Goal: Information Seeking & Learning: Find specific fact

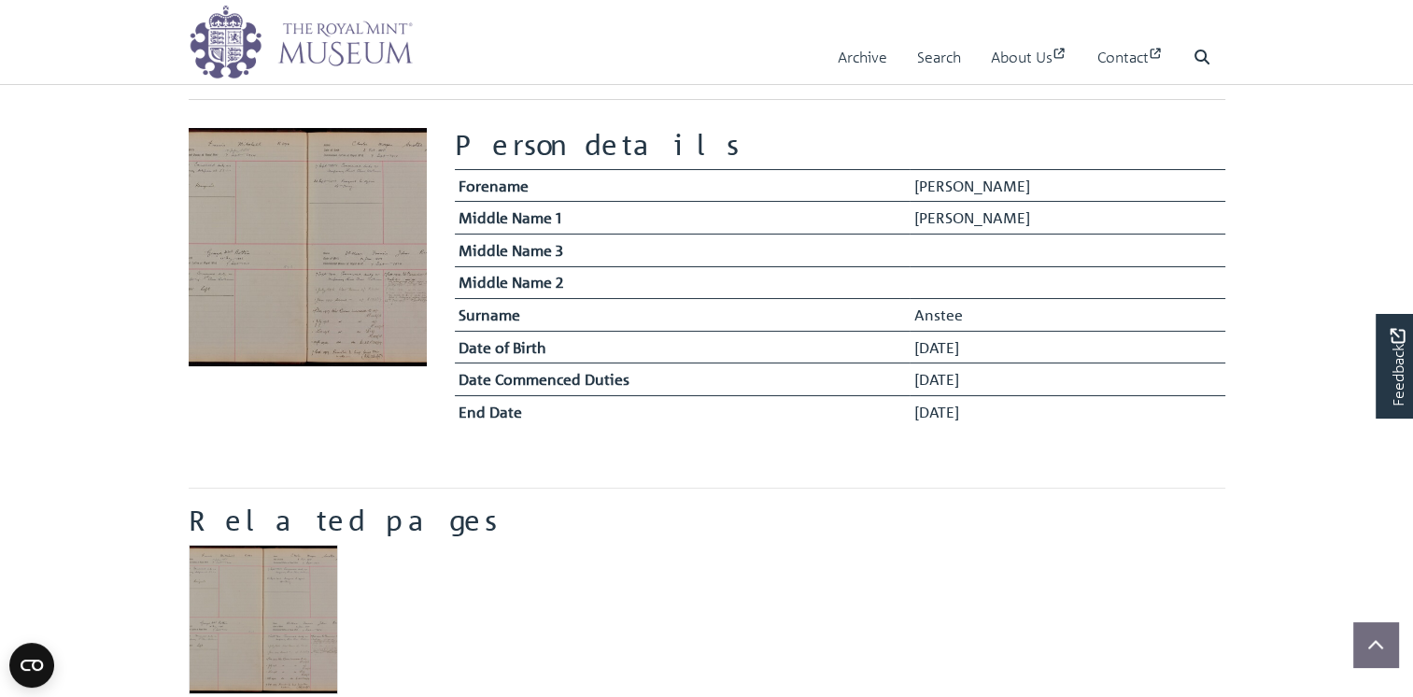
scroll to position [64, 0]
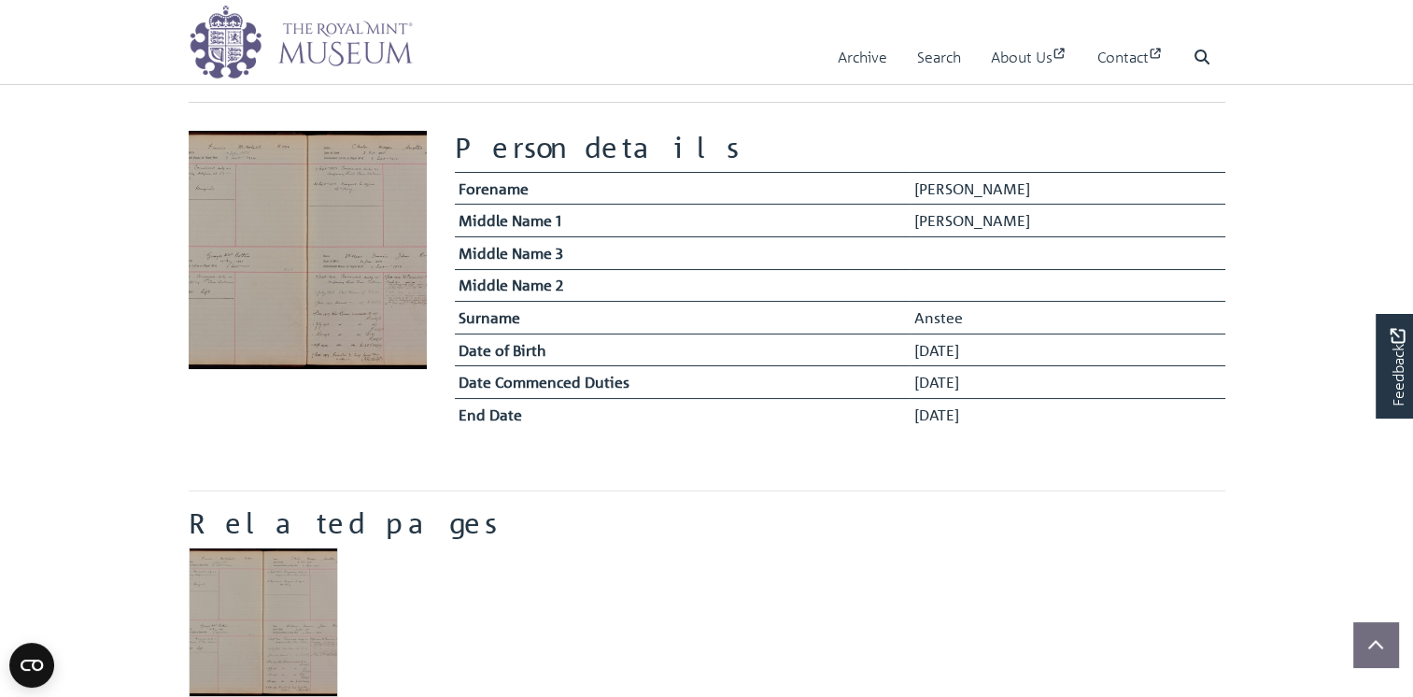
click at [347, 272] on img at bounding box center [308, 250] width 238 height 238
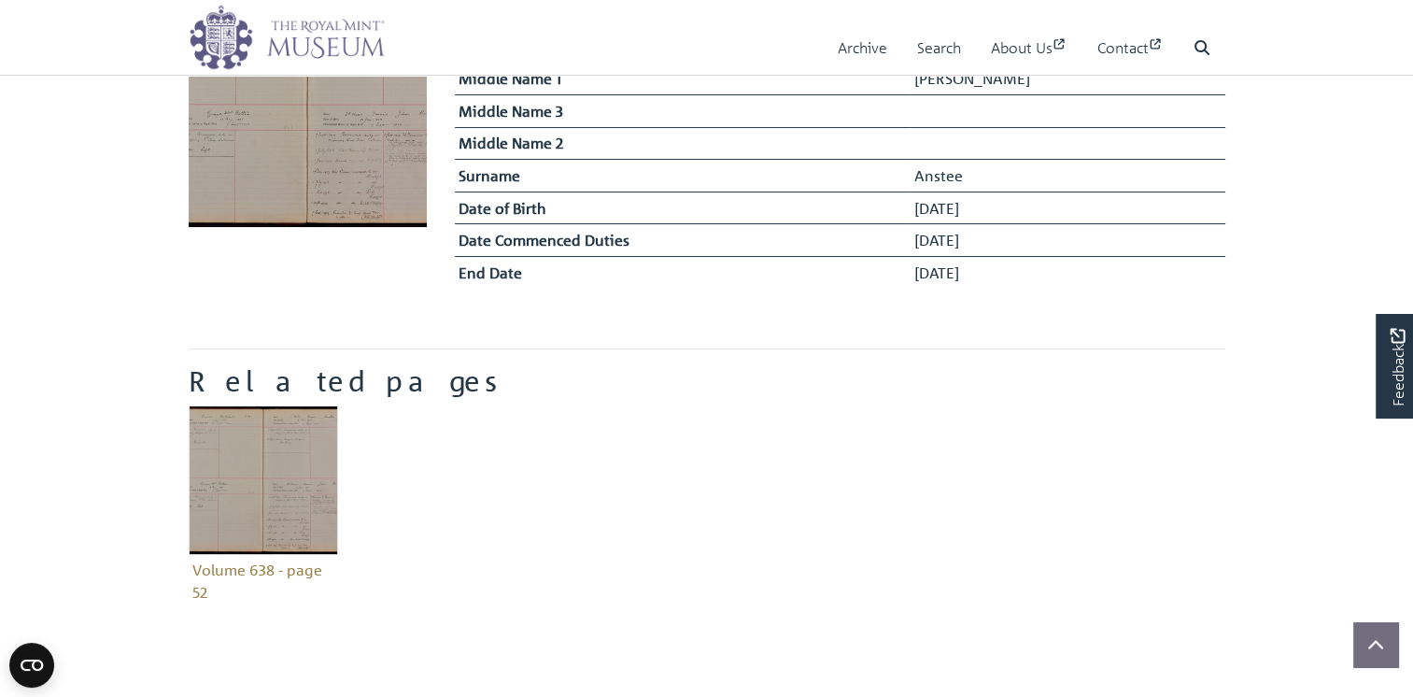
scroll to position [204, 0]
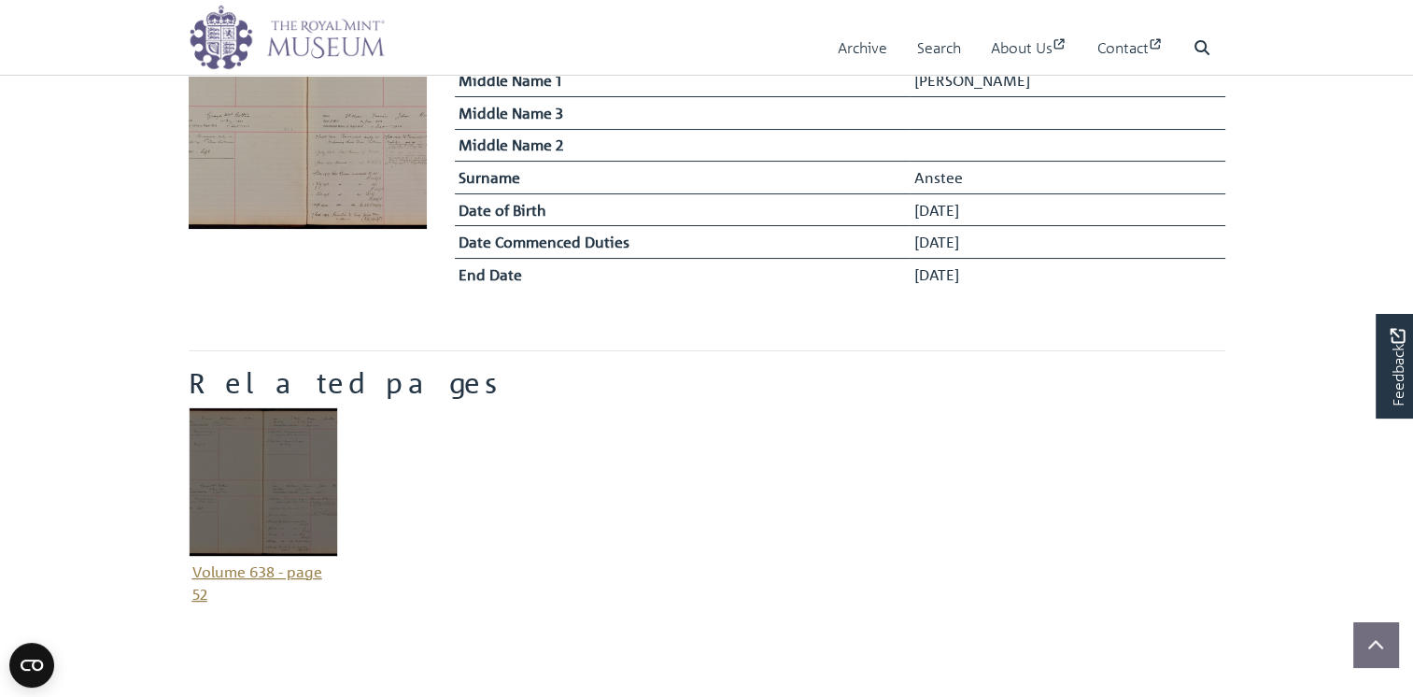
click at [254, 476] on img "Item related to this entity" at bounding box center [263, 481] width 149 height 149
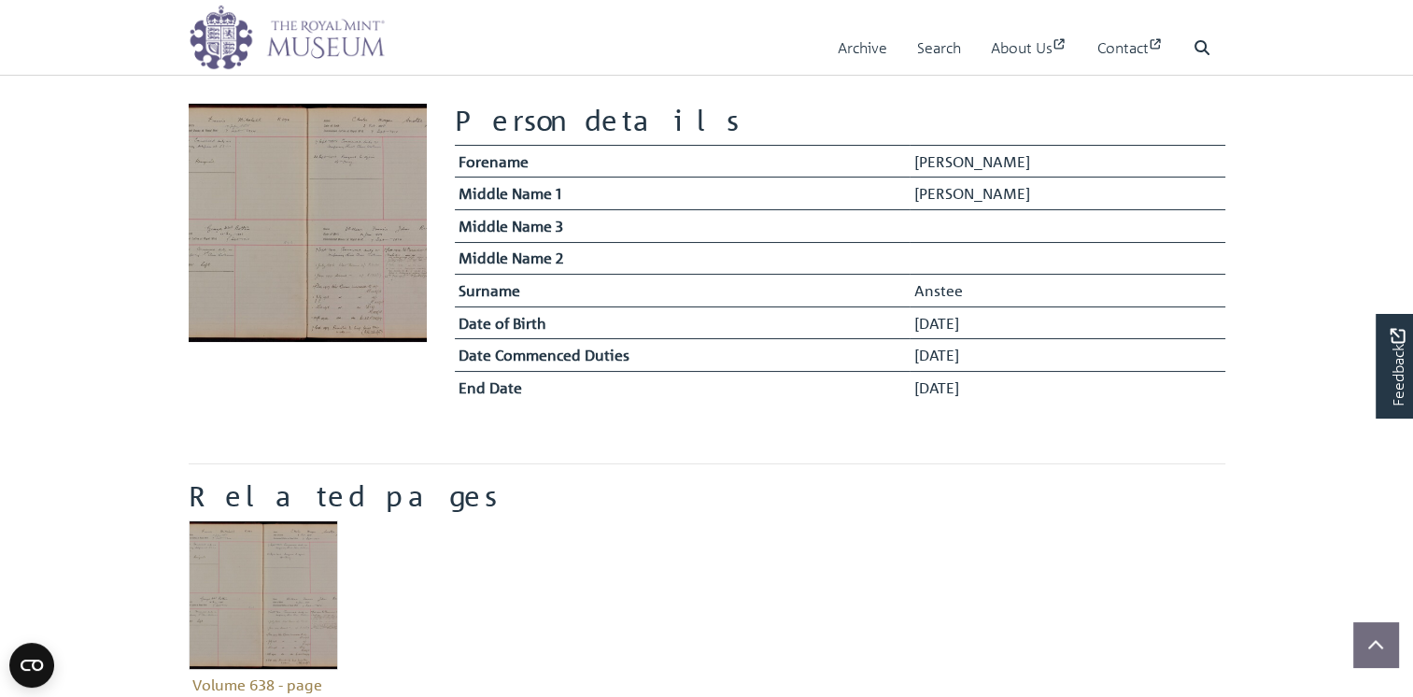
scroll to position [0, 0]
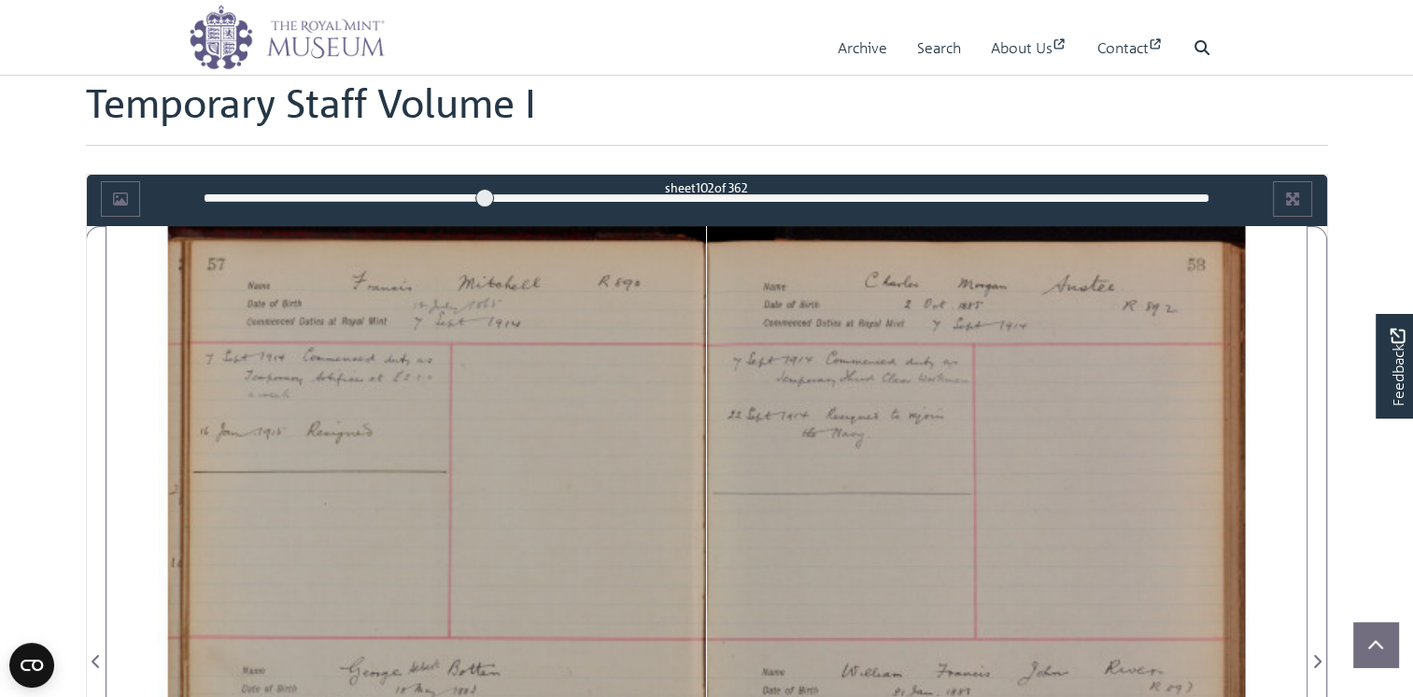
scroll to position [106, 0]
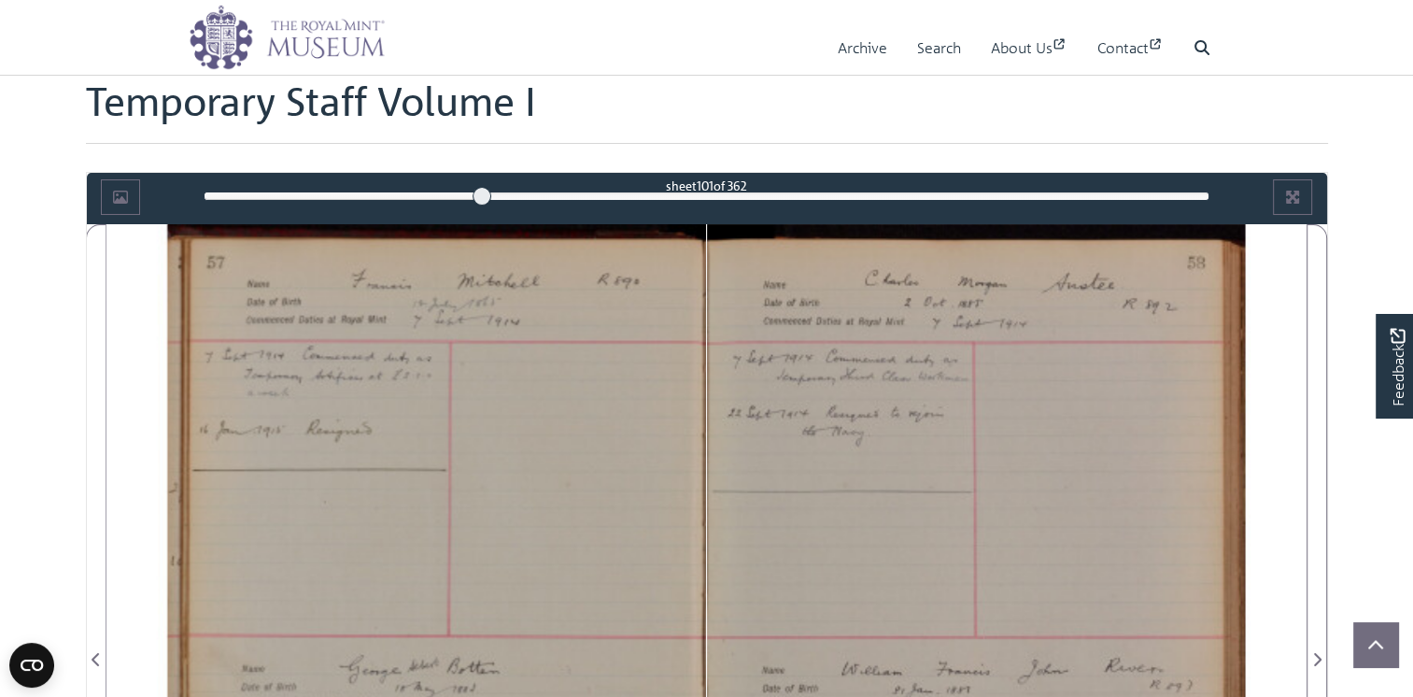
drag, startPoint x: 490, startPoint y: 192, endPoint x: 483, endPoint y: 199, distance: 9.9
click at [483, 199] on div at bounding box center [482, 196] width 19 height 19
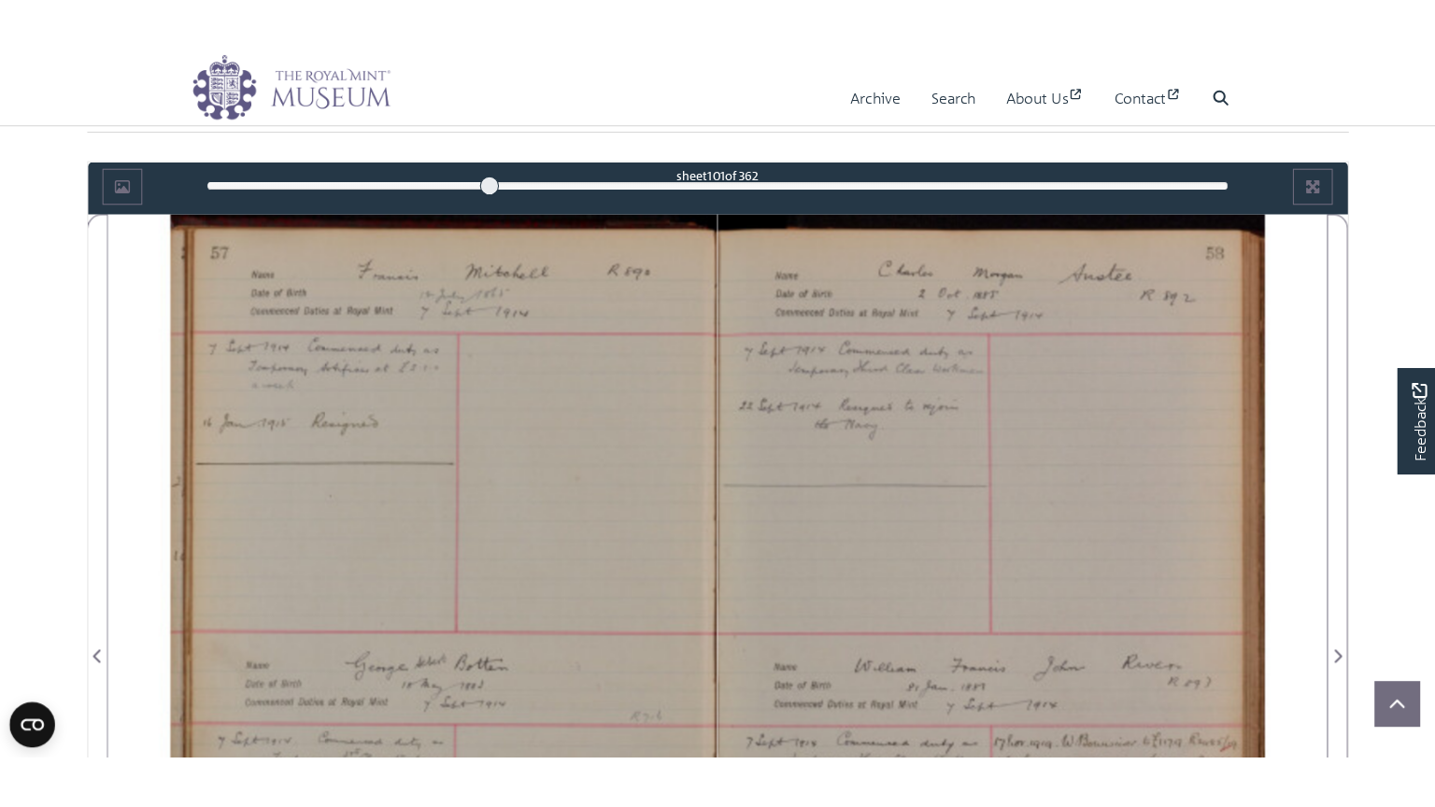
scroll to position [200, 0]
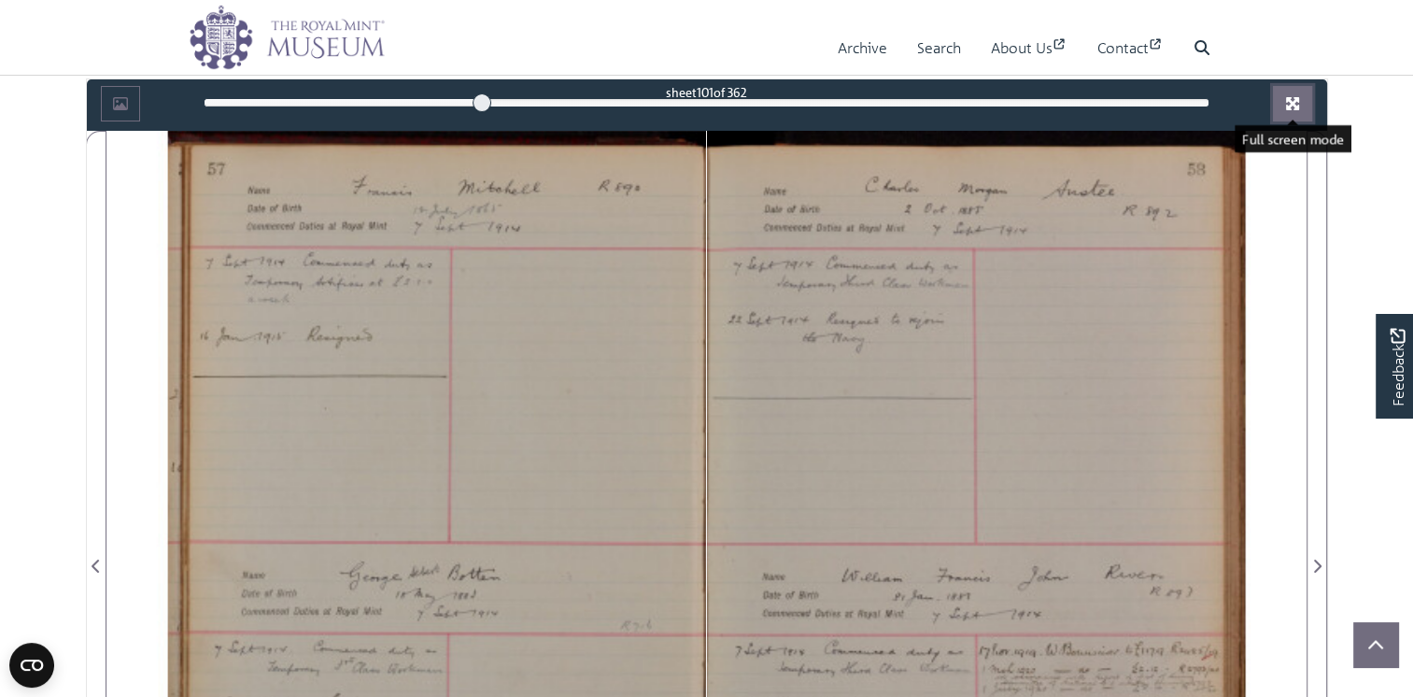
click at [1296, 98] on icon "Full screen mode" at bounding box center [1292, 103] width 13 height 13
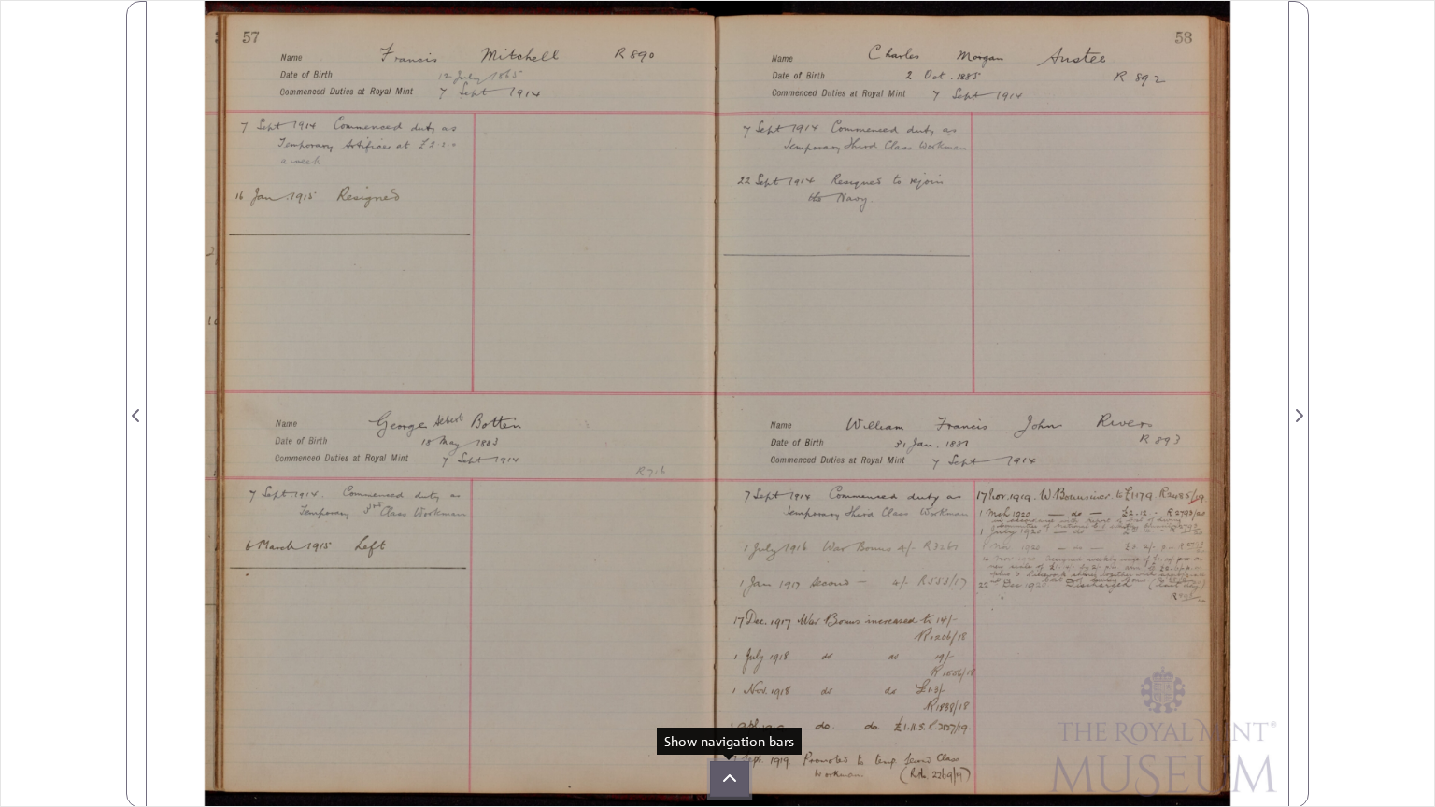
click at [729, 696] on icon at bounding box center [729, 779] width 15 height 15
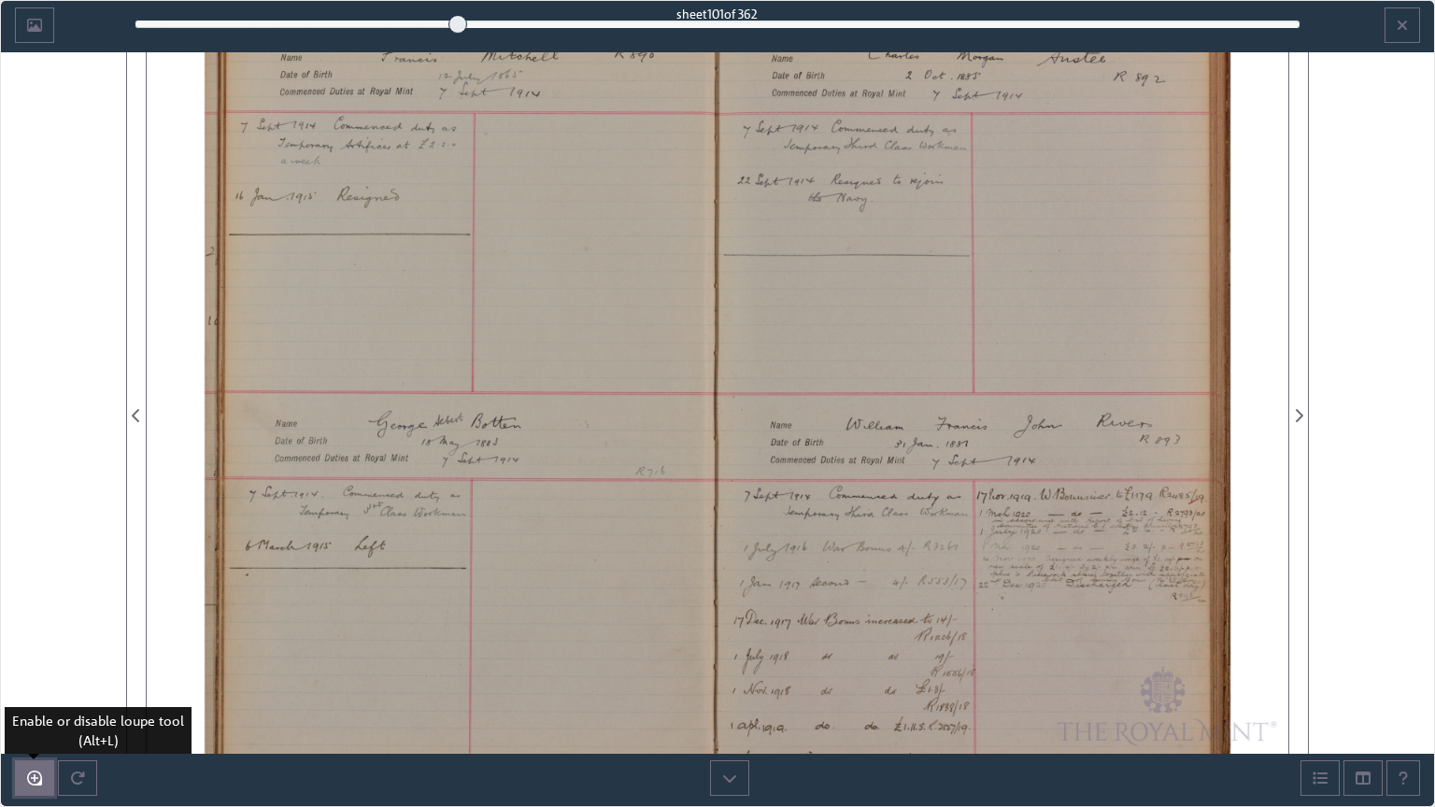
click at [31, 696] on icon "Enable or disable loupe tool (Alt+L)" at bounding box center [34, 778] width 15 height 15
click at [35, 696] on button "Enable or disable loupe tool (Alt+L)" at bounding box center [34, 777] width 39 height 35
drag, startPoint x: 956, startPoint y: 82, endPoint x: 919, endPoint y: 135, distance: 64.3
click at [921, 135] on div at bounding box center [1002, 404] width 571 height 807
click at [32, 696] on icon "Enable or disable loupe tool (Alt+L)" at bounding box center [34, 778] width 15 height 15
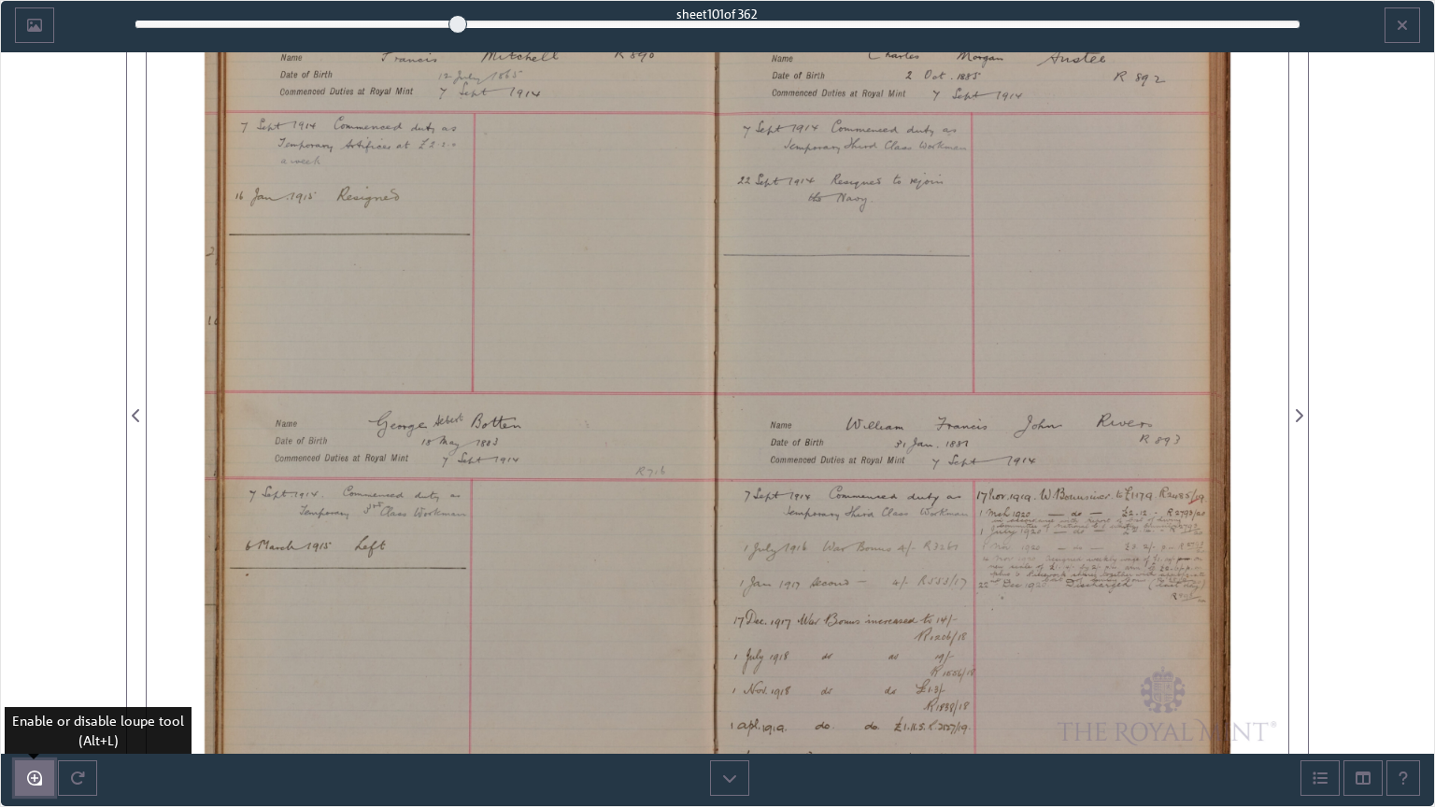
click at [34, 696] on icon "Enable or disable loupe tool (Alt+L)" at bounding box center [34, 778] width 15 height 15
drag, startPoint x: 385, startPoint y: 562, endPoint x: 546, endPoint y: 545, distance: 162.5
drag, startPoint x: 546, startPoint y: 545, endPoint x: 564, endPoint y: 612, distance: 68.7
drag, startPoint x: 564, startPoint y: 612, endPoint x: 448, endPoint y: 453, distance: 196.5
click at [448, 453] on div at bounding box center [432, 404] width 571 height 807
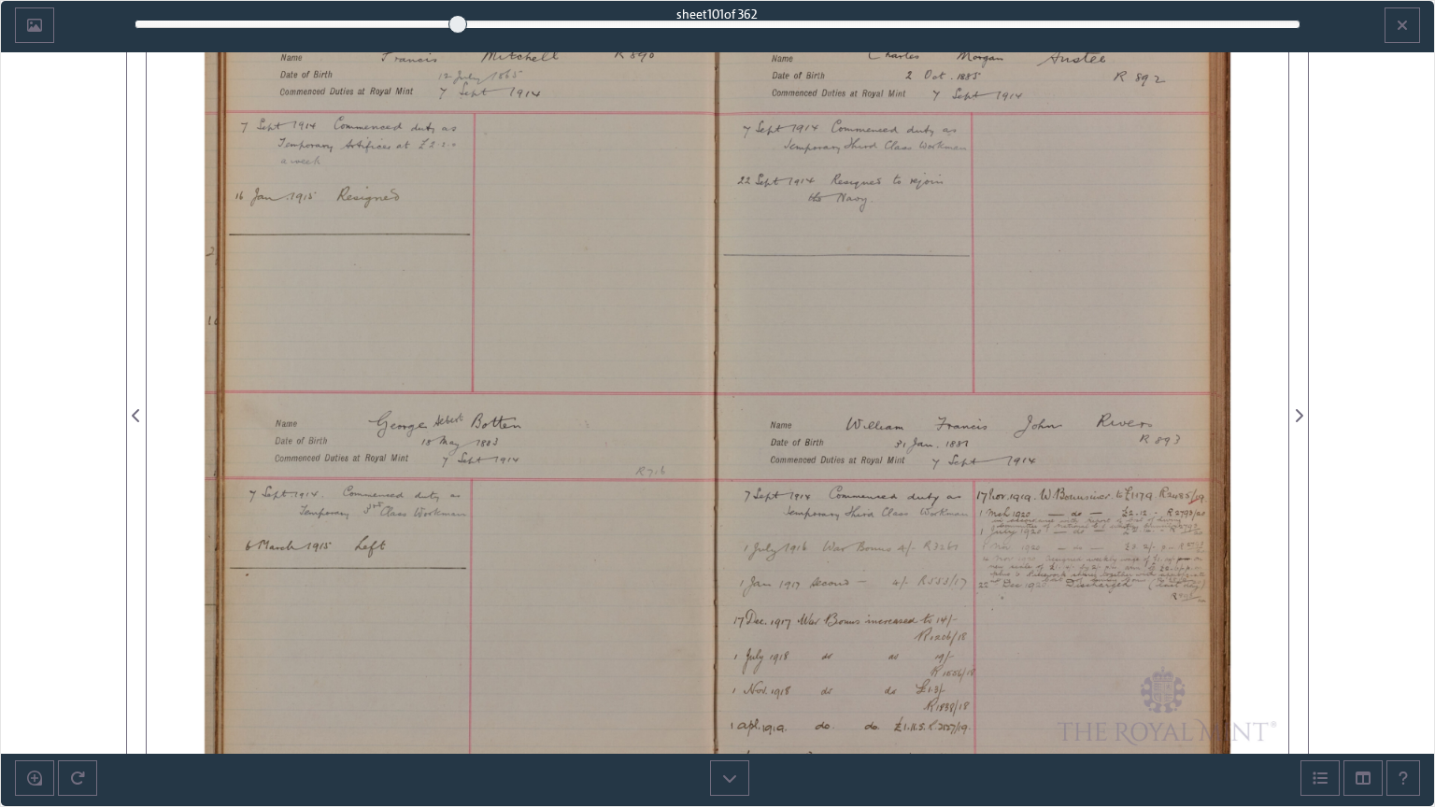
click at [651, 326] on div at bounding box center [432, 404] width 571 height 807
click at [1388, 217] on div "Image-only book sheet 101 of 362 101 *** The metadata has moved. You can now ac…" at bounding box center [717, 403] width 1435 height 807
click at [35, 22] on span "Image-only book" at bounding box center [34, 24] width 39 height 35
click at [445, 20] on div "101" at bounding box center [718, 24] width 1166 height 19
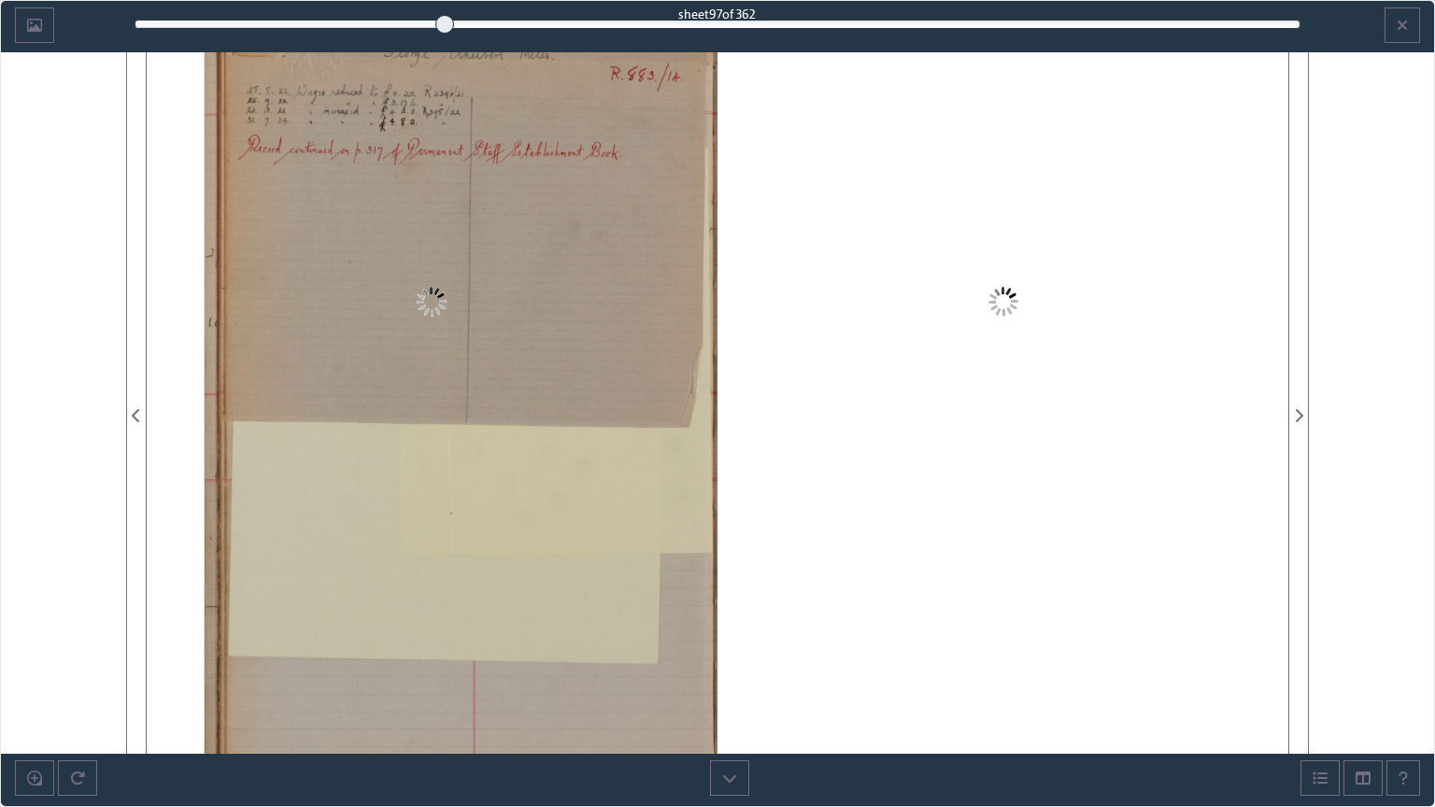
click at [467, 20] on div "97" at bounding box center [718, 24] width 1166 height 19
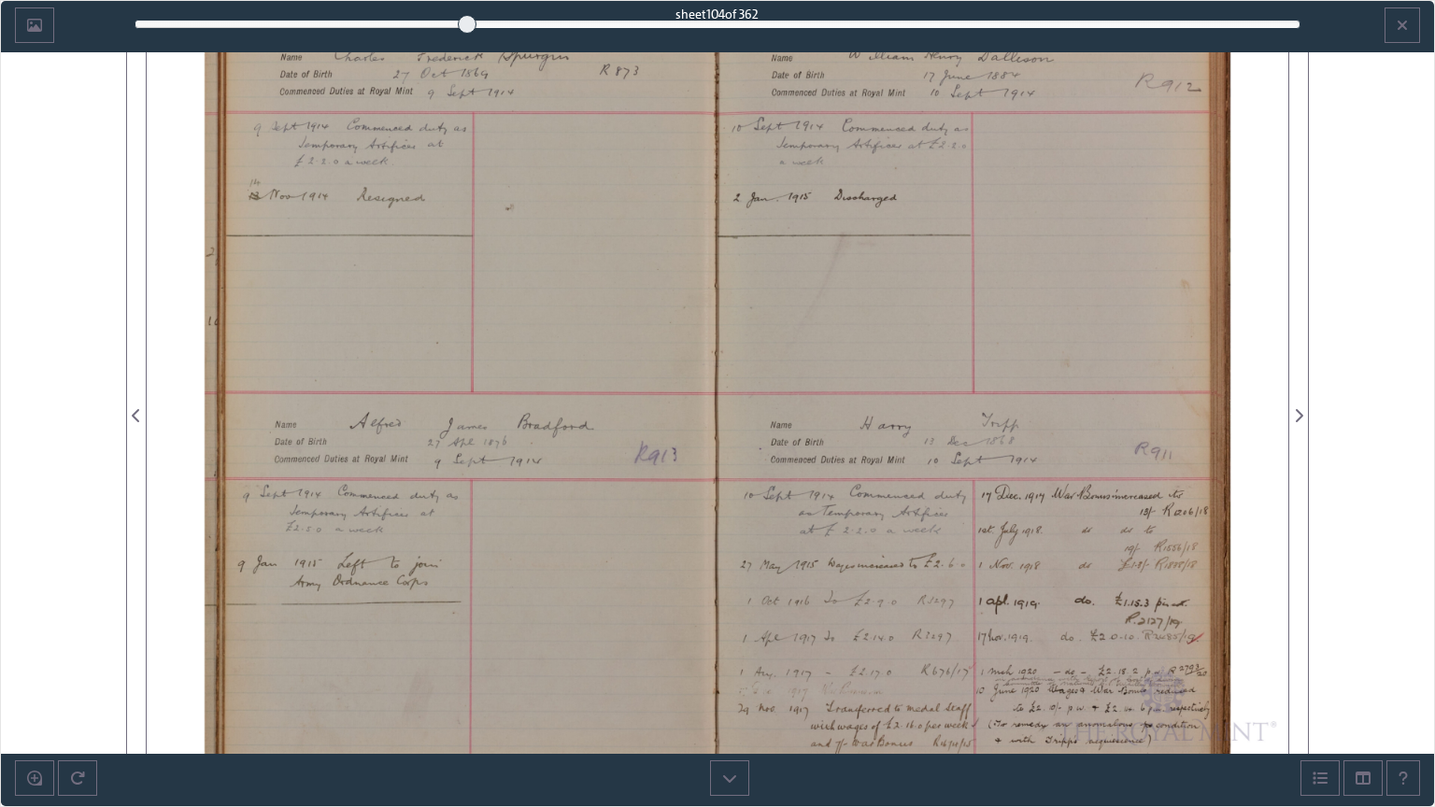
scroll to position [200, 0]
click at [456, 23] on div "104" at bounding box center [718, 24] width 1166 height 19
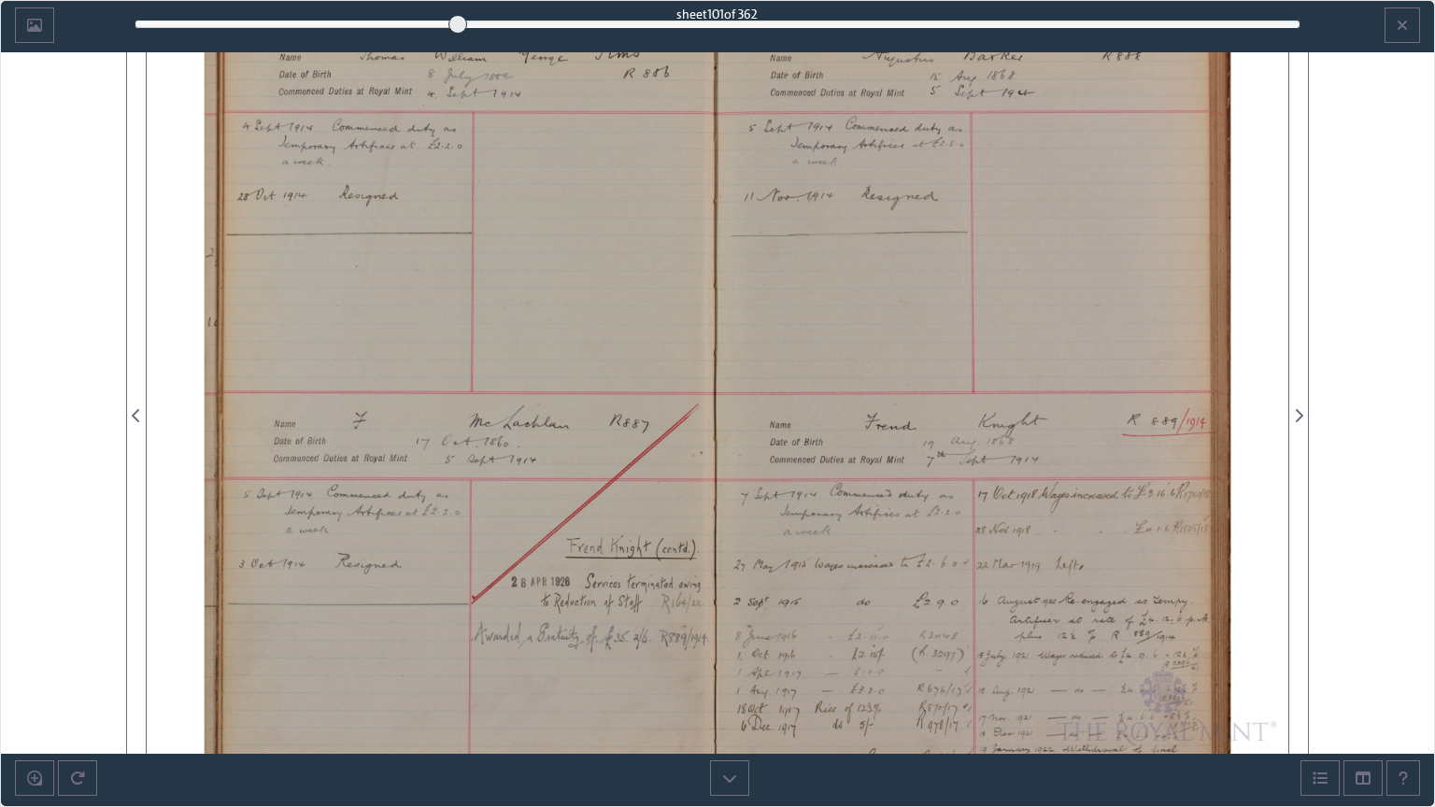
click at [466, 20] on div "101" at bounding box center [718, 24] width 1166 height 19
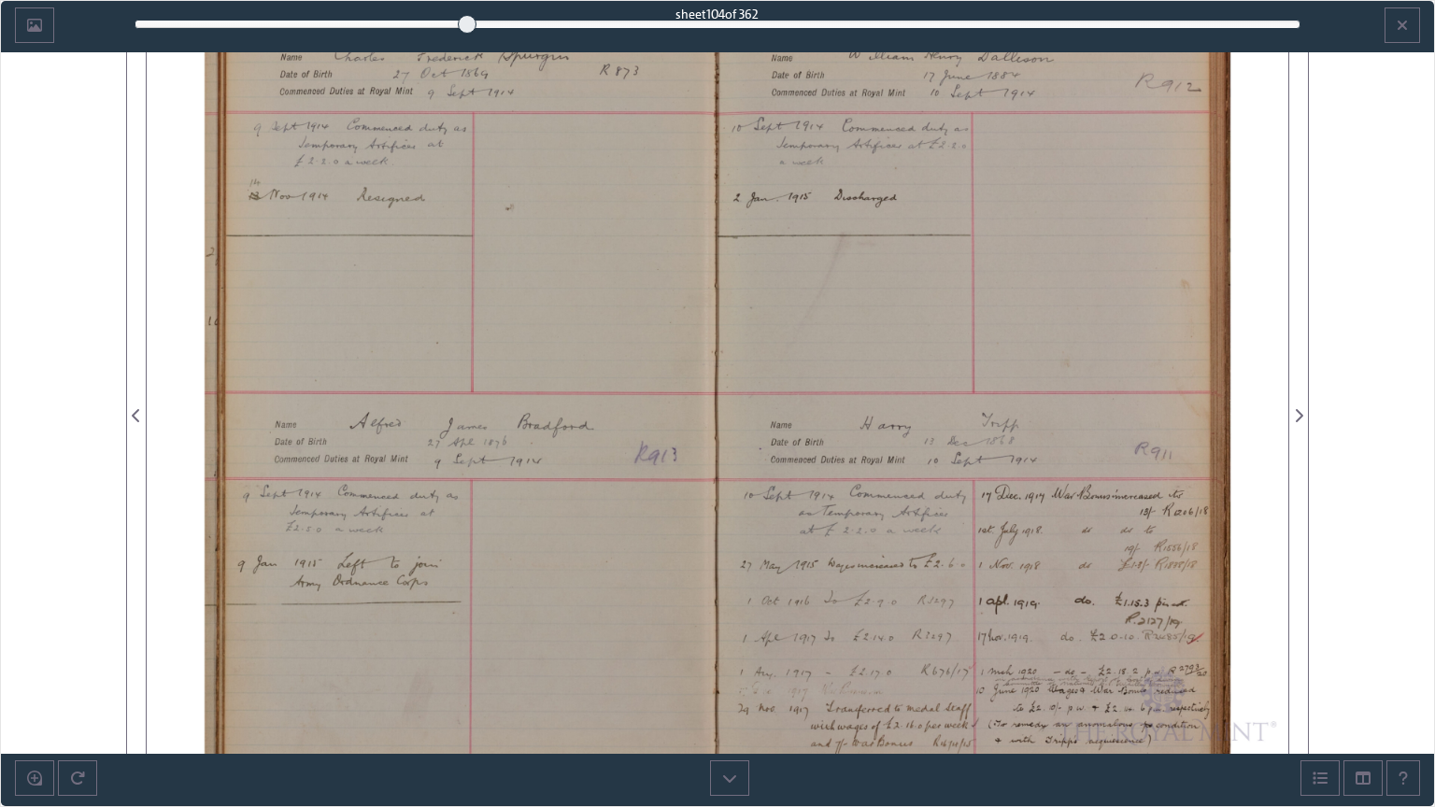
click at [478, 18] on div "104" at bounding box center [718, 24] width 1166 height 19
click at [476, 18] on div at bounding box center [467, 24] width 19 height 19
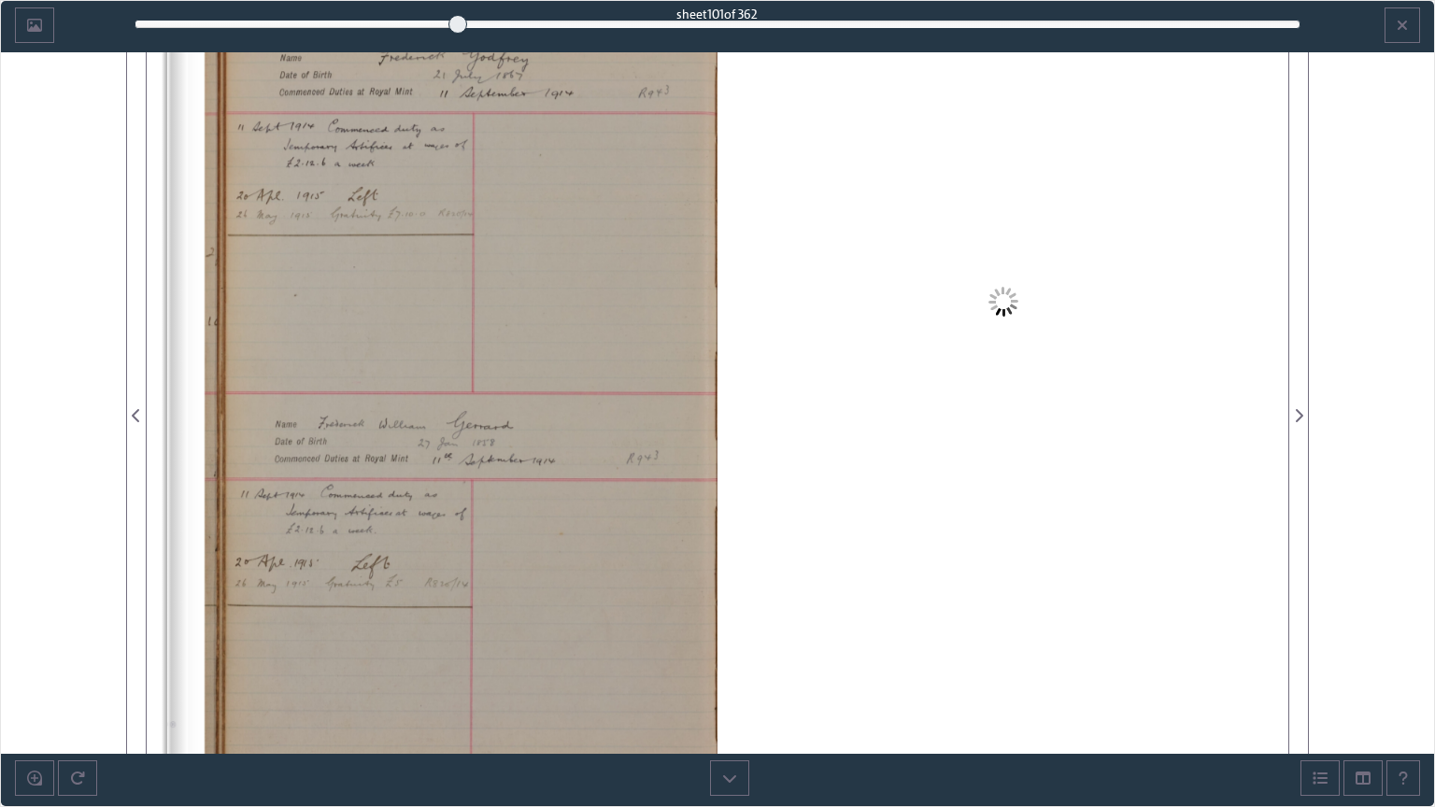
click at [456, 21] on div "101" at bounding box center [718, 24] width 1166 height 19
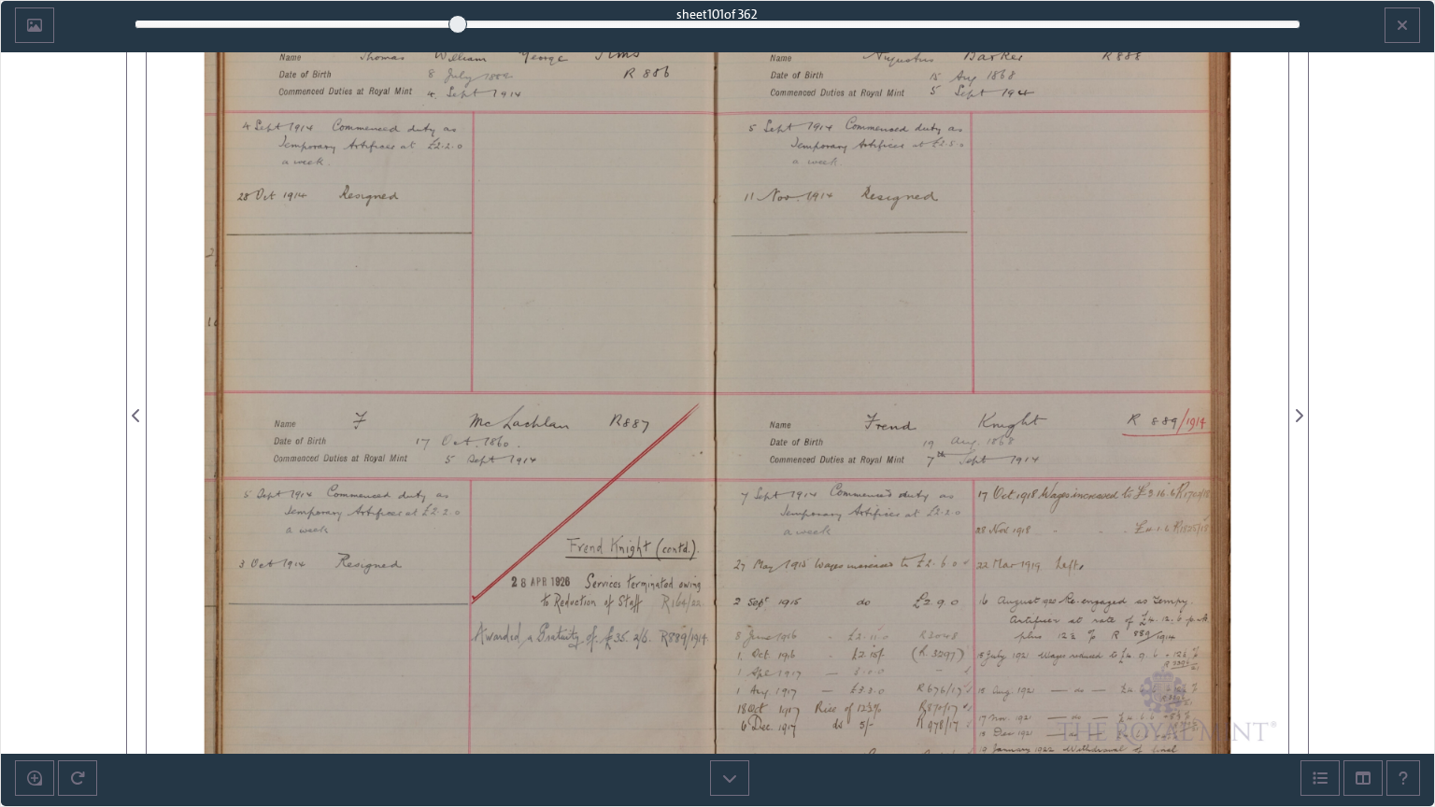
click at [454, 16] on div at bounding box center [457, 24] width 19 height 19
click at [450, 20] on div at bounding box center [454, 24] width 19 height 19
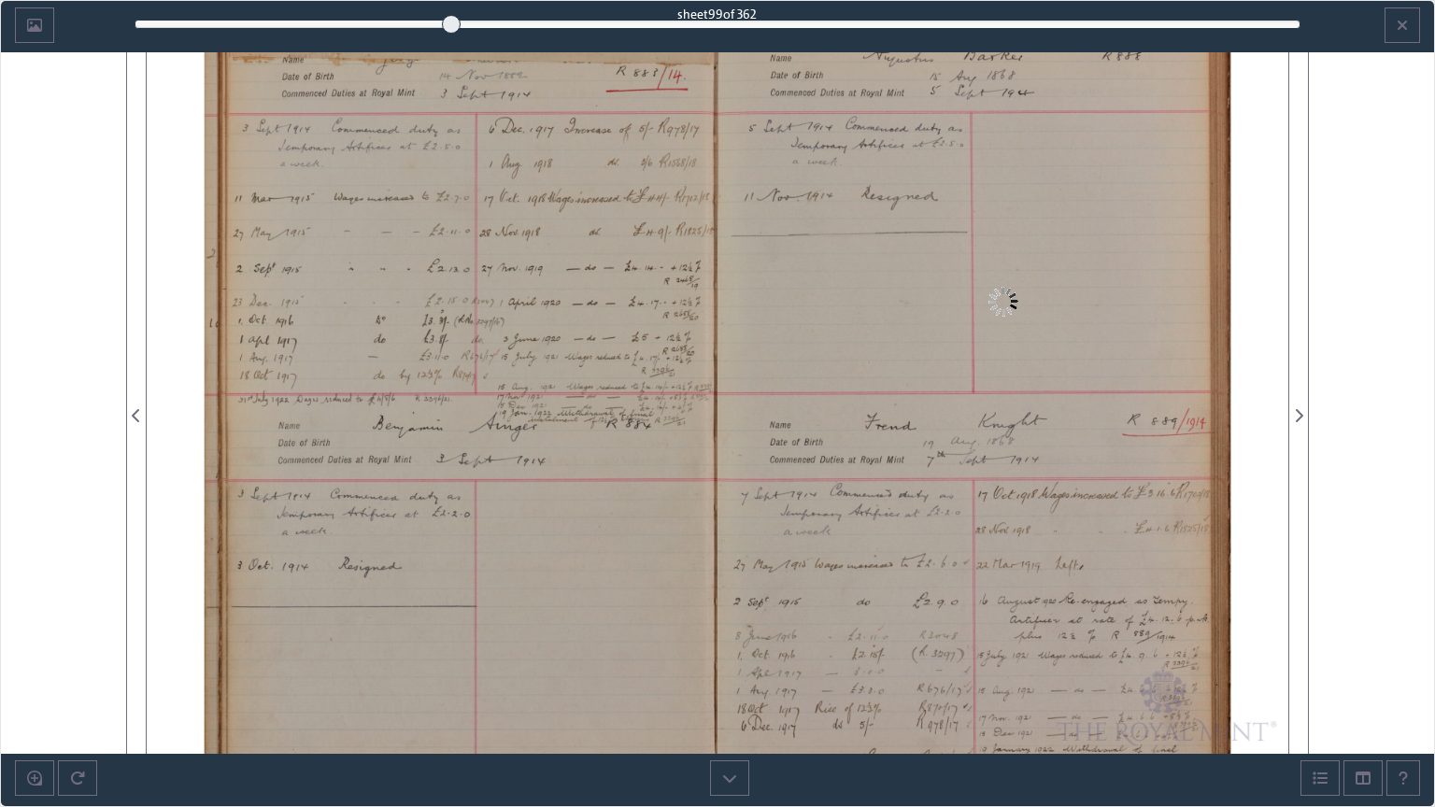
click at [446, 22] on div at bounding box center [451, 24] width 19 height 19
click at [431, 20] on div "98" at bounding box center [718, 24] width 1166 height 19
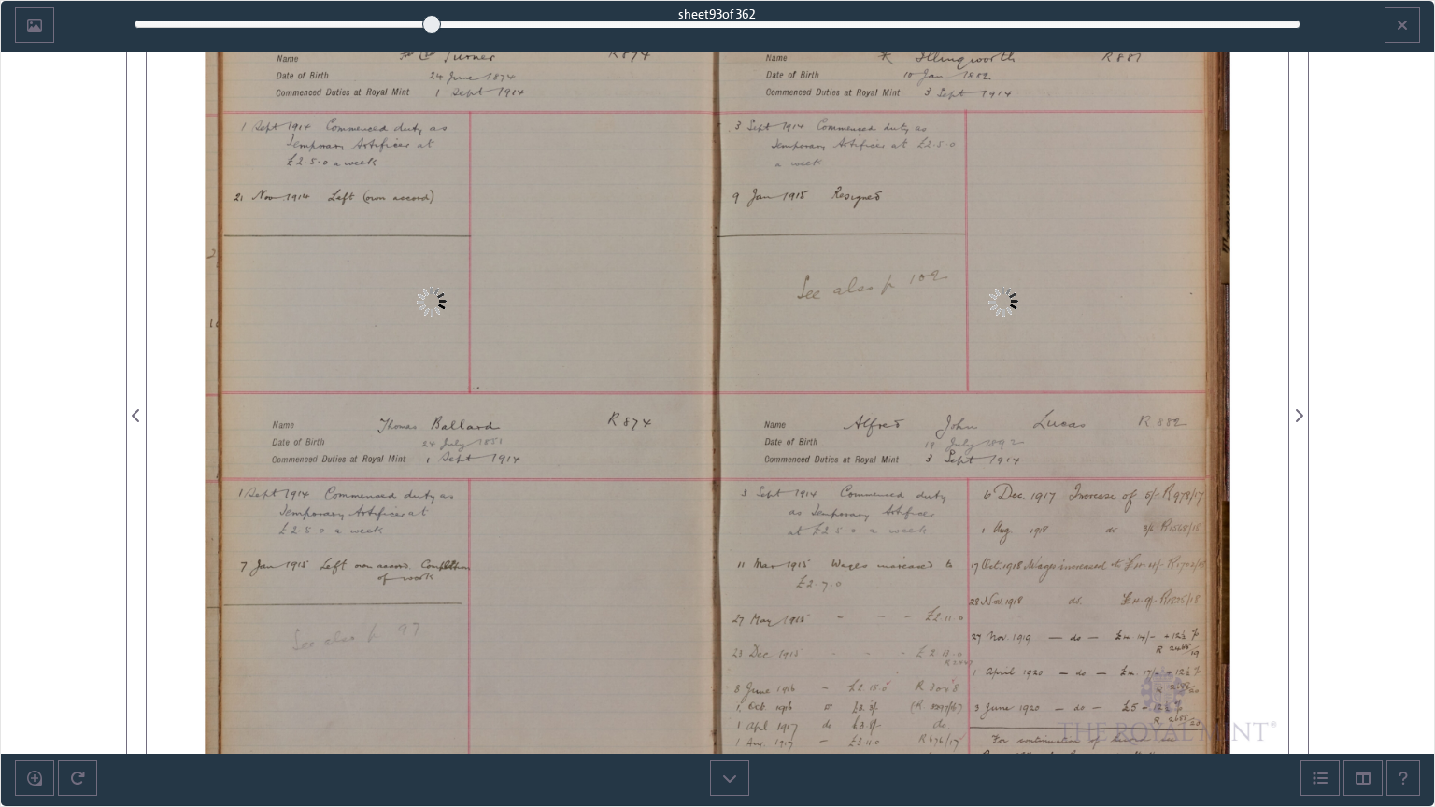
scroll to position [120, 0]
click at [455, 18] on div "93" at bounding box center [718, 24] width 1166 height 19
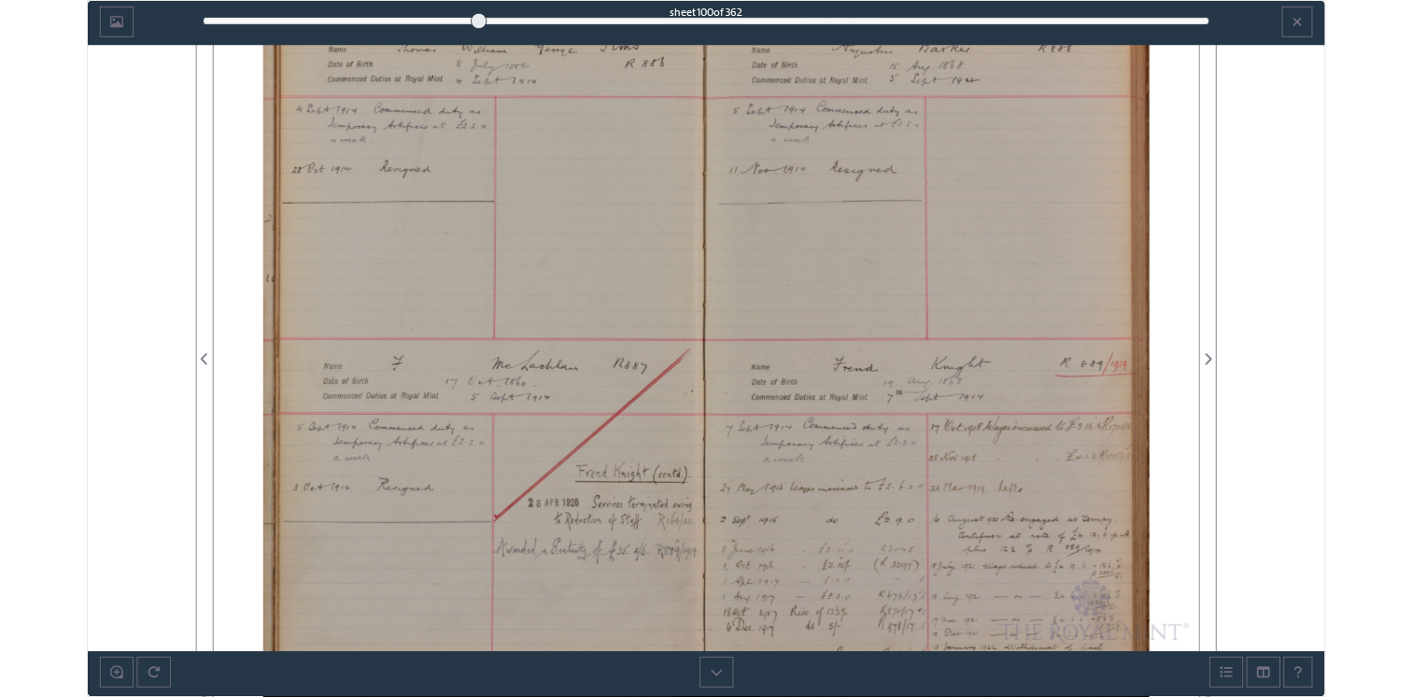
scroll to position [200, 0]
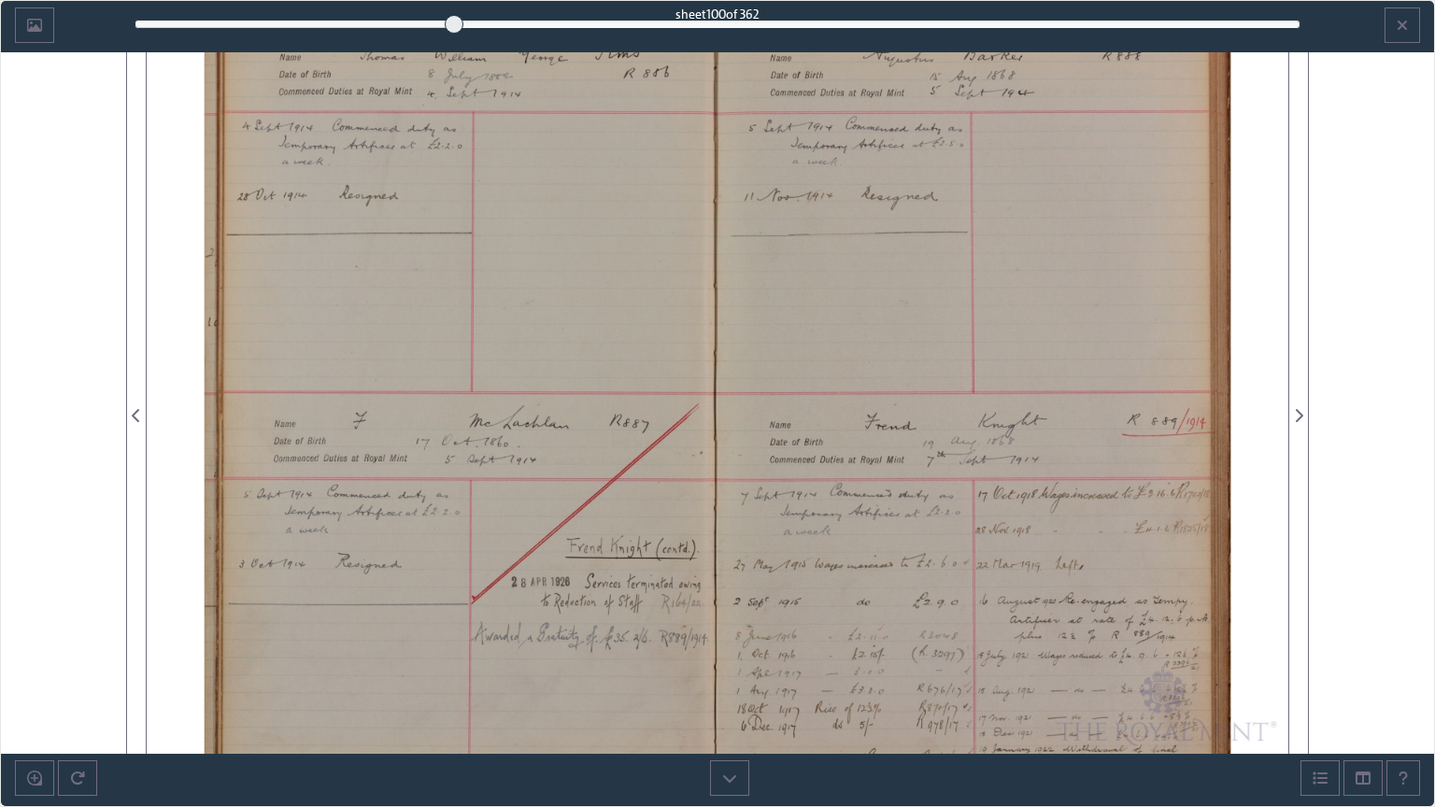
click at [464, 22] on div "100" at bounding box center [718, 24] width 1166 height 19
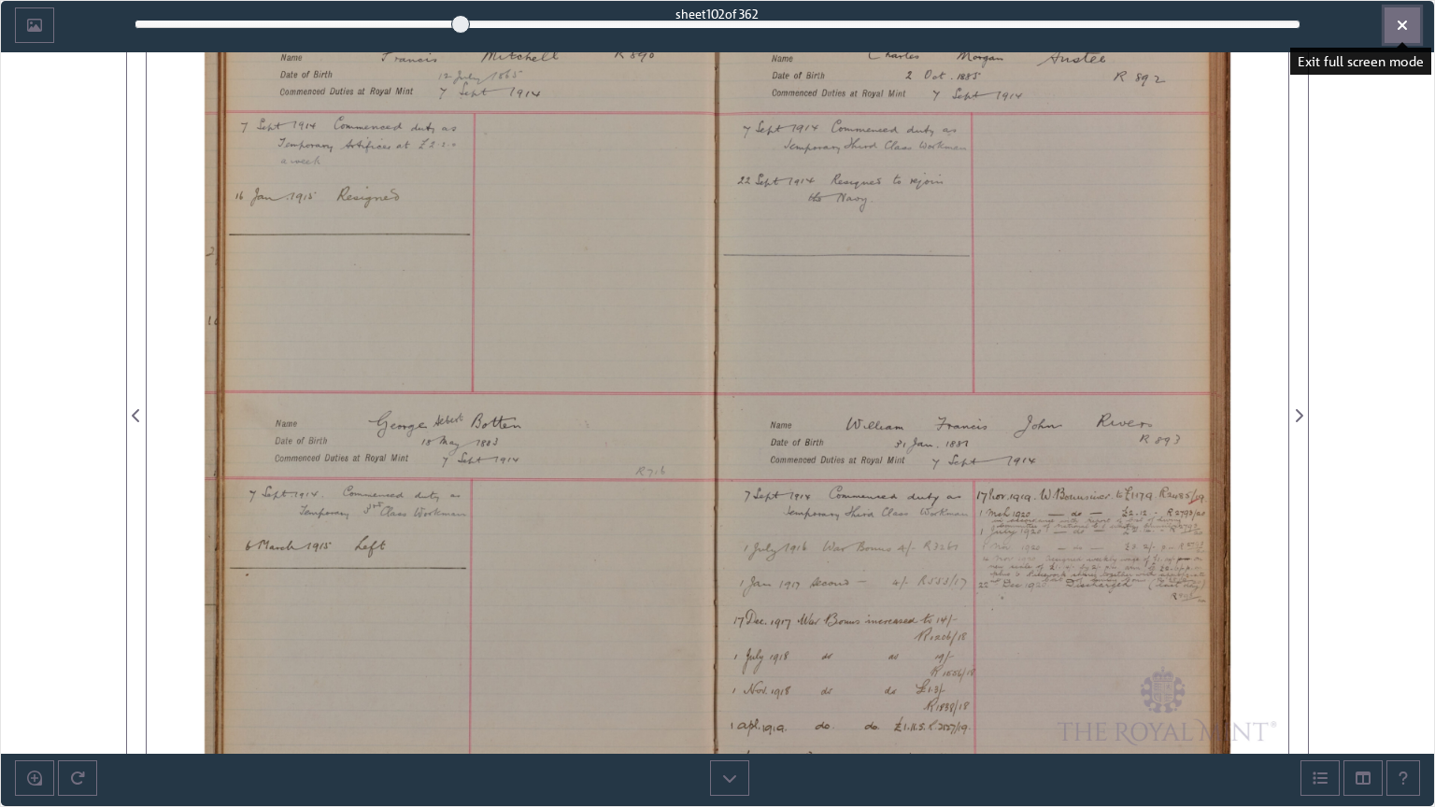
click at [1406, 19] on icon "Exit full screen mode" at bounding box center [1401, 25] width 11 height 15
